Goal: Transaction & Acquisition: Purchase product/service

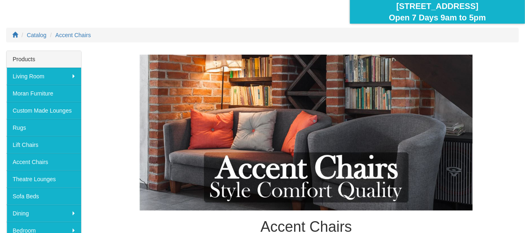
scroll to position [122, 0]
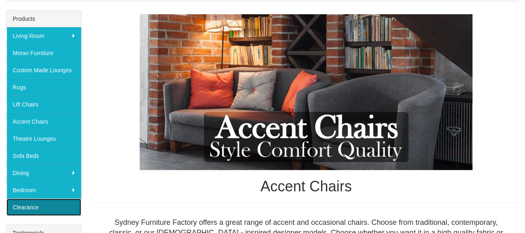
click at [15, 202] on link "Clearance" at bounding box center [44, 207] width 75 height 17
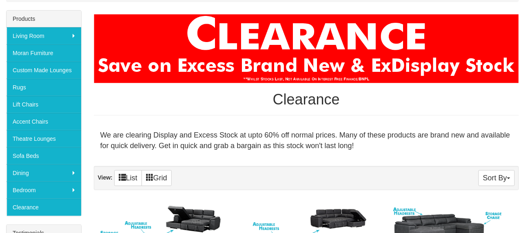
scroll to position [82, 0]
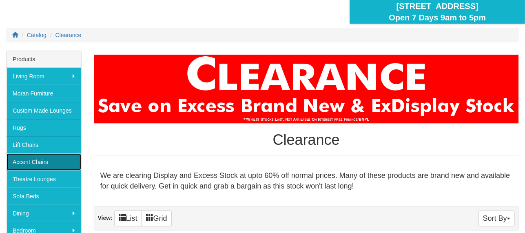
click at [31, 159] on link "Accent Chairs" at bounding box center [44, 161] width 75 height 17
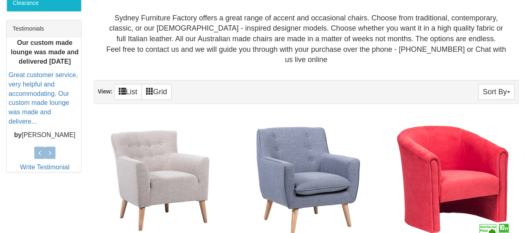
scroll to position [448, 0]
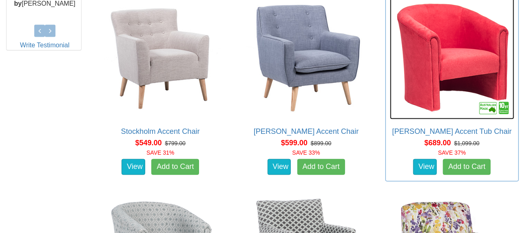
click at [431, 64] on img at bounding box center [452, 57] width 125 height 125
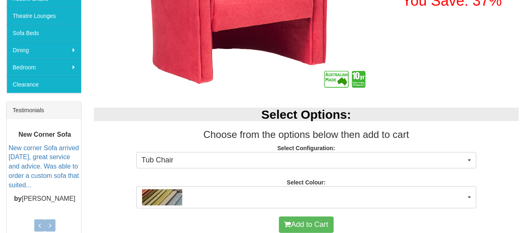
scroll to position [285, 0]
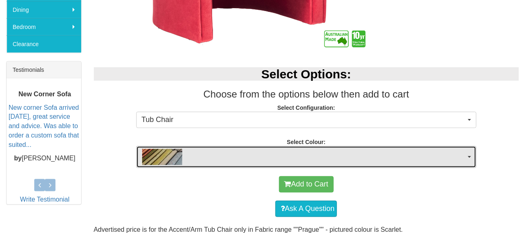
click at [349, 156] on span "button" at bounding box center [303, 157] width 324 height 16
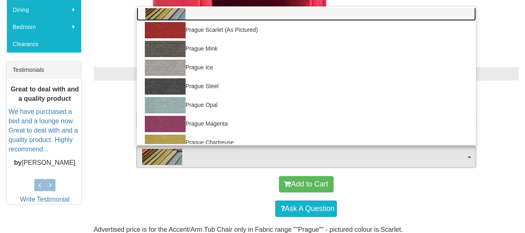
scroll to position [0, 0]
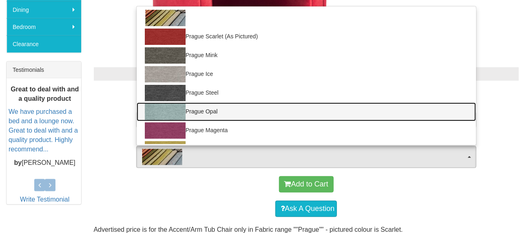
click at [170, 109] on img at bounding box center [165, 112] width 41 height 16
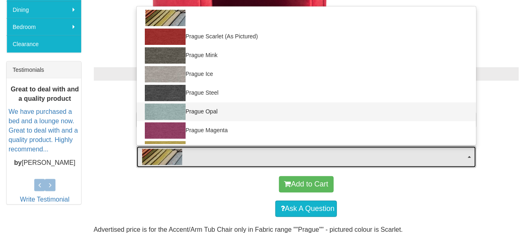
select select "694"
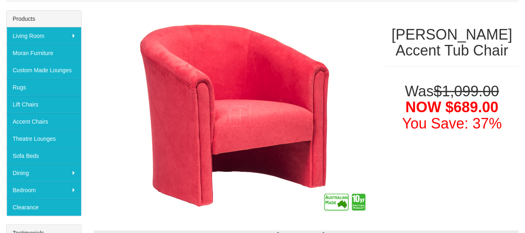
scroll to position [163, 0]
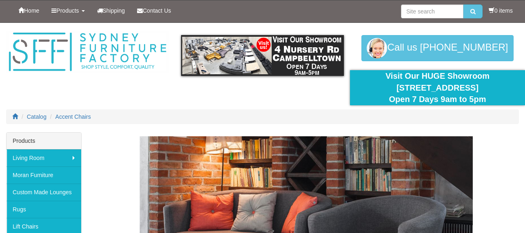
scroll to position [448, 0]
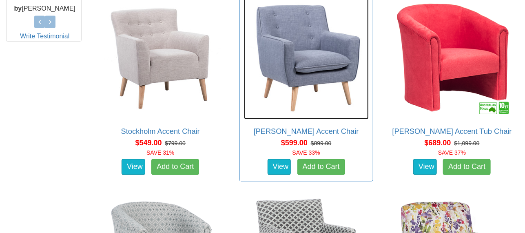
click at [286, 50] on img at bounding box center [306, 57] width 125 height 125
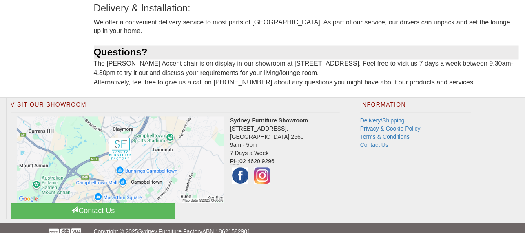
scroll to position [506, 0]
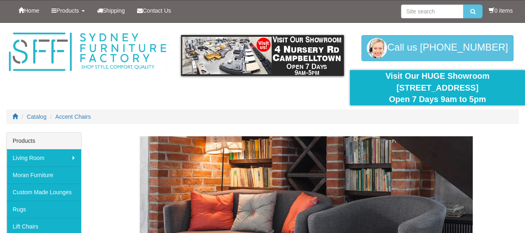
scroll to position [448, 0]
